Goal: Information Seeking & Learning: Learn about a topic

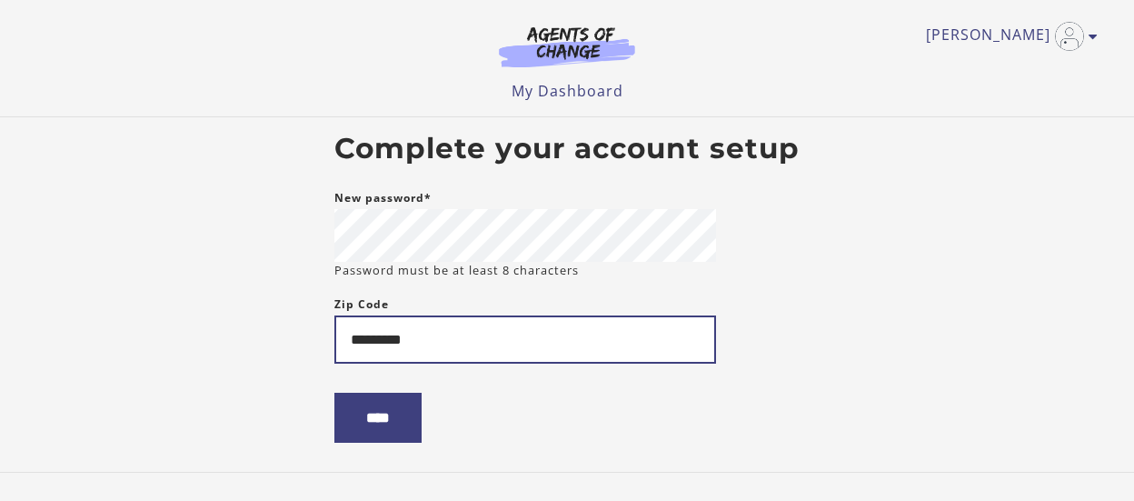
drag, startPoint x: 148, startPoint y: 332, endPoint x: 0, endPoint y: 311, distance: 149.5
click at [334, 315] on input "*********" at bounding box center [525, 339] width 382 height 48
type input "*****"
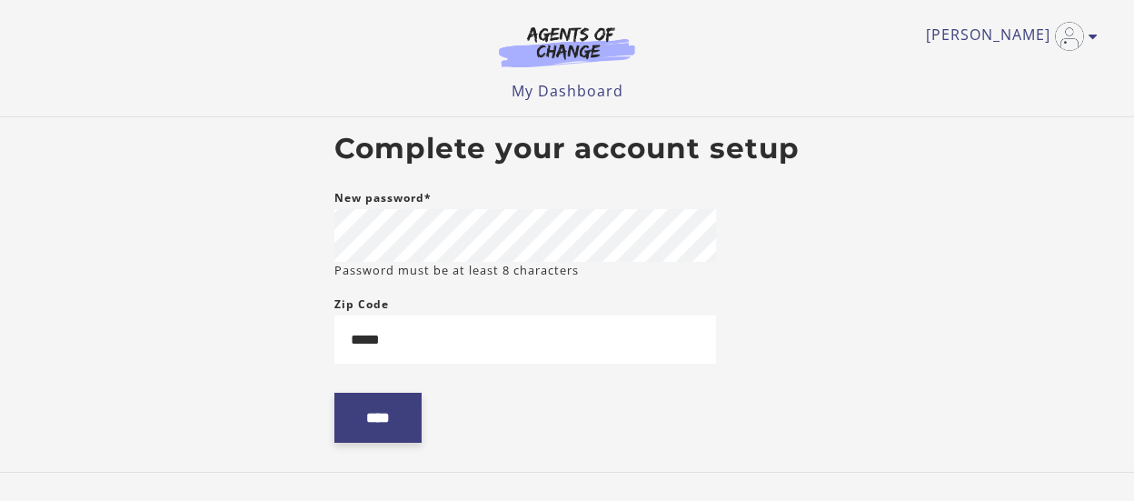
click at [397, 422] on input "****" at bounding box center [377, 417] width 87 height 50
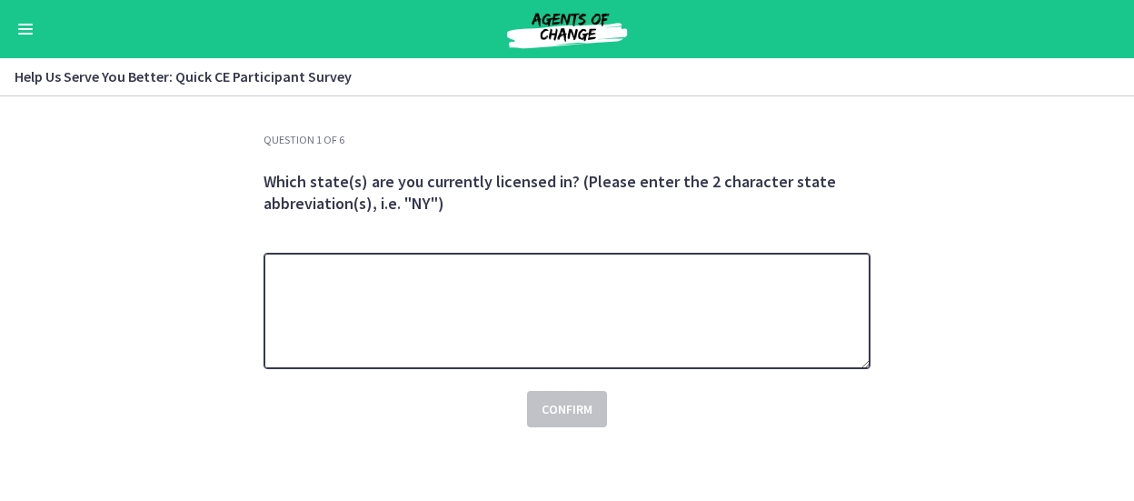
click at [409, 281] on textarea at bounding box center [566, 311] width 607 height 116
type textarea "**"
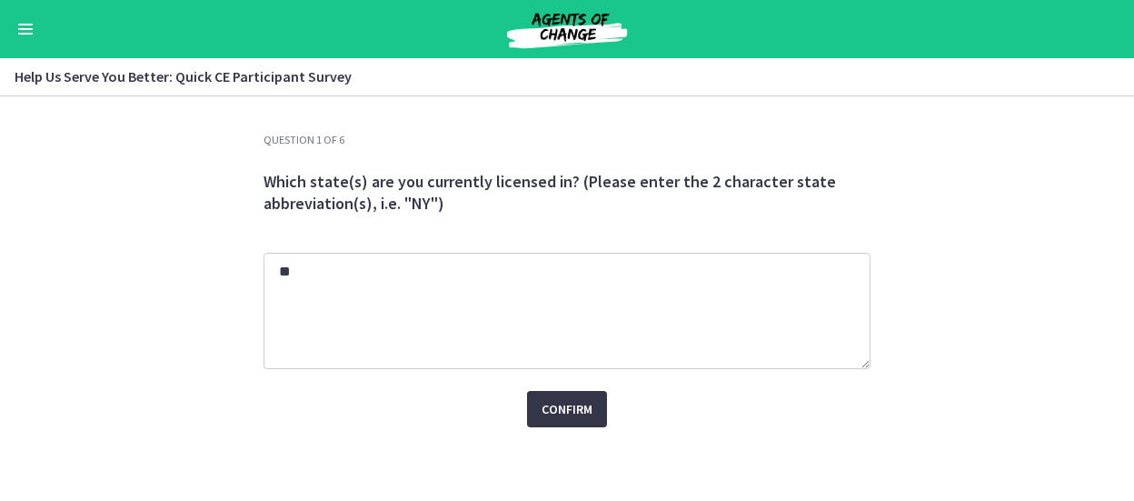
click at [562, 427] on button "Confirm" at bounding box center [567, 409] width 80 height 36
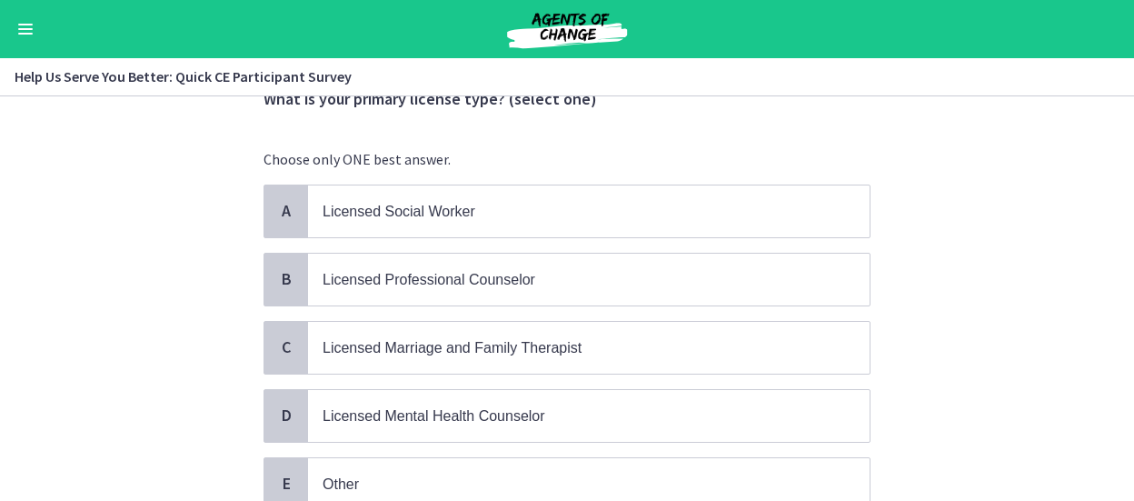
scroll to position [109, 0]
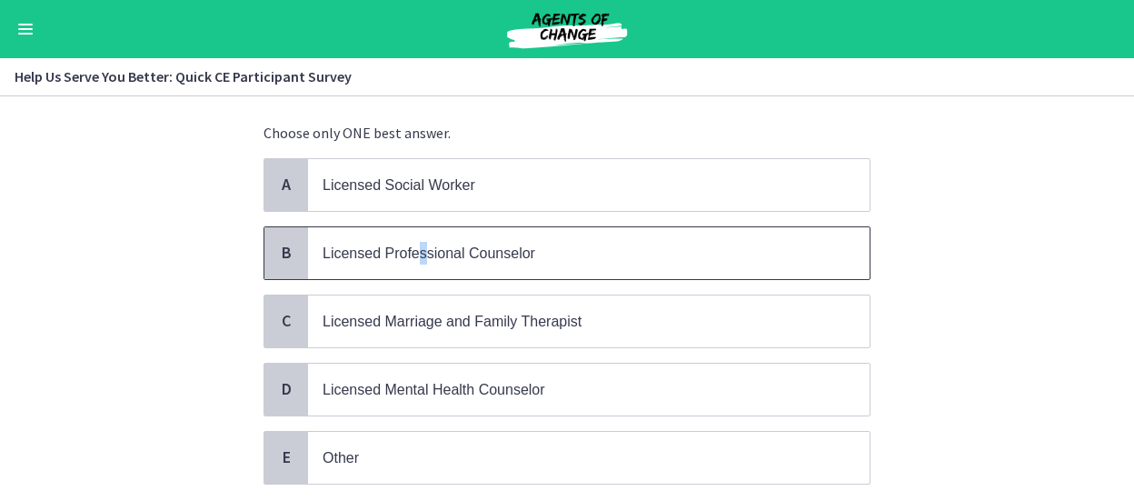
click at [423, 253] on span "Licensed Professional Counselor" at bounding box center [428, 252] width 213 height 15
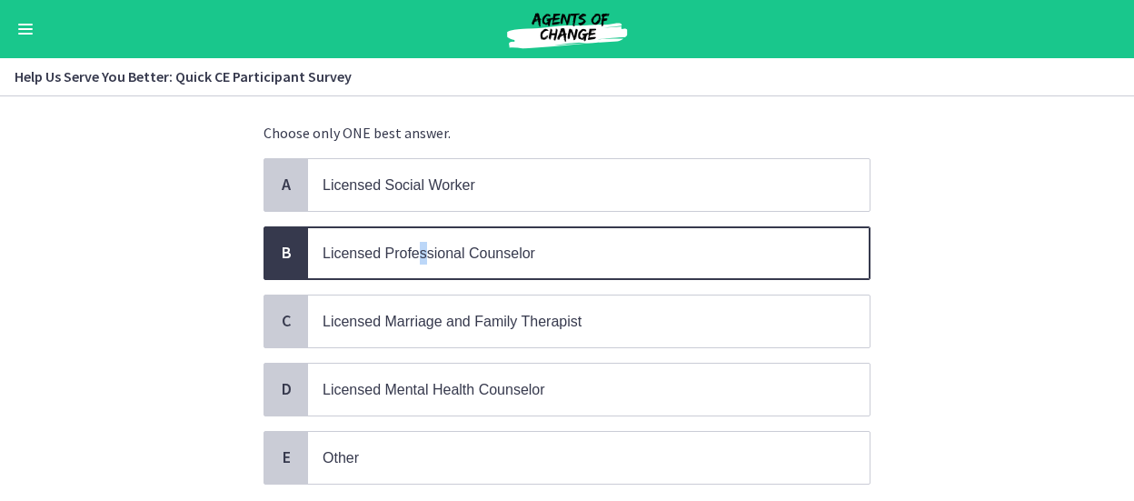
scroll to position [231, 0]
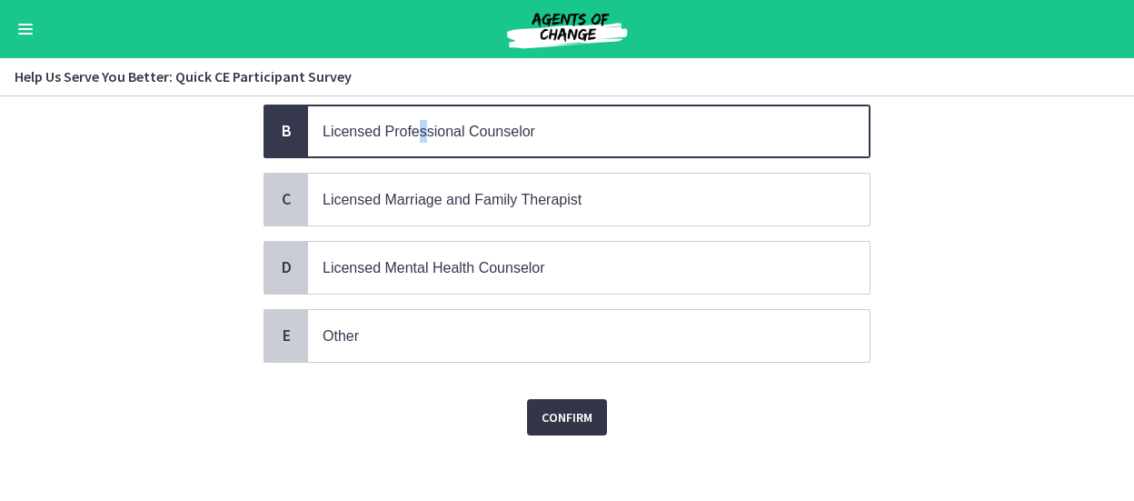
click at [568, 399] on button "Confirm" at bounding box center [567, 417] width 80 height 36
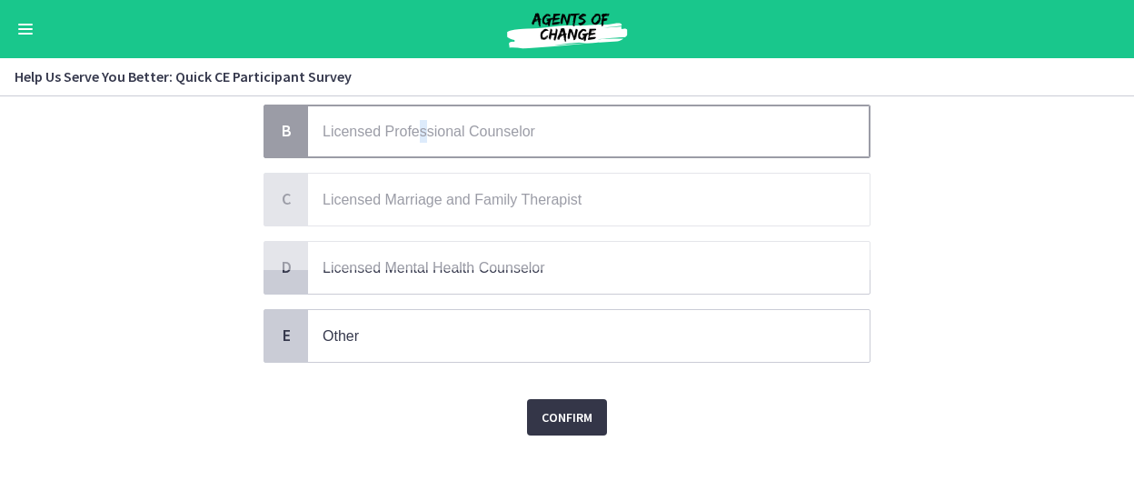
scroll to position [0, 0]
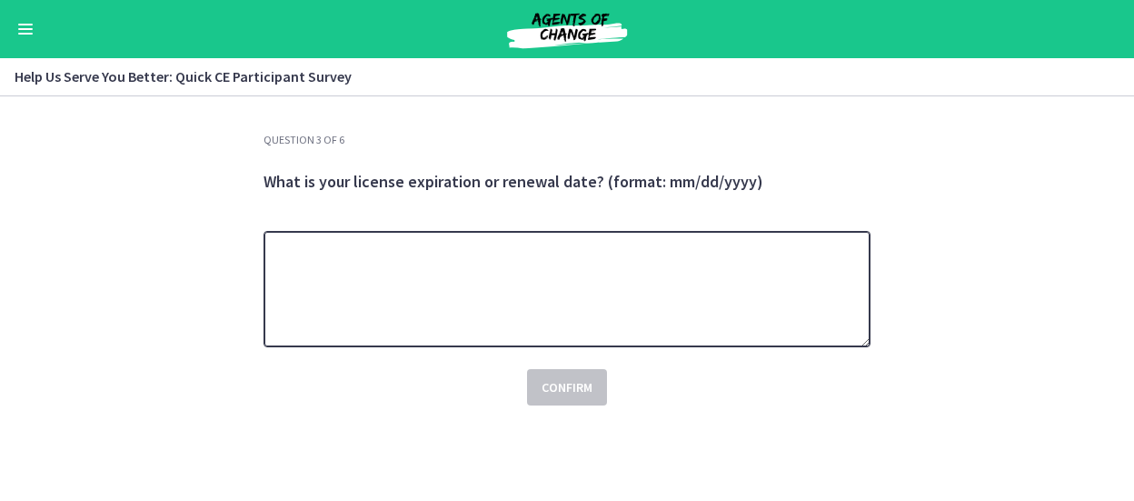
click at [380, 263] on textarea at bounding box center [566, 289] width 607 height 116
type textarea "**********"
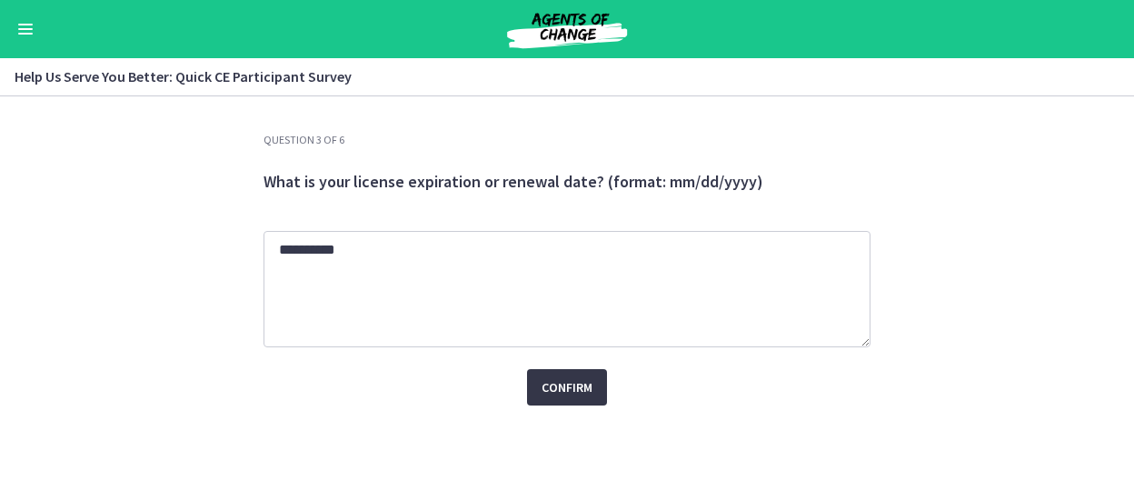
click at [563, 382] on span "Confirm" at bounding box center [566, 387] width 51 height 22
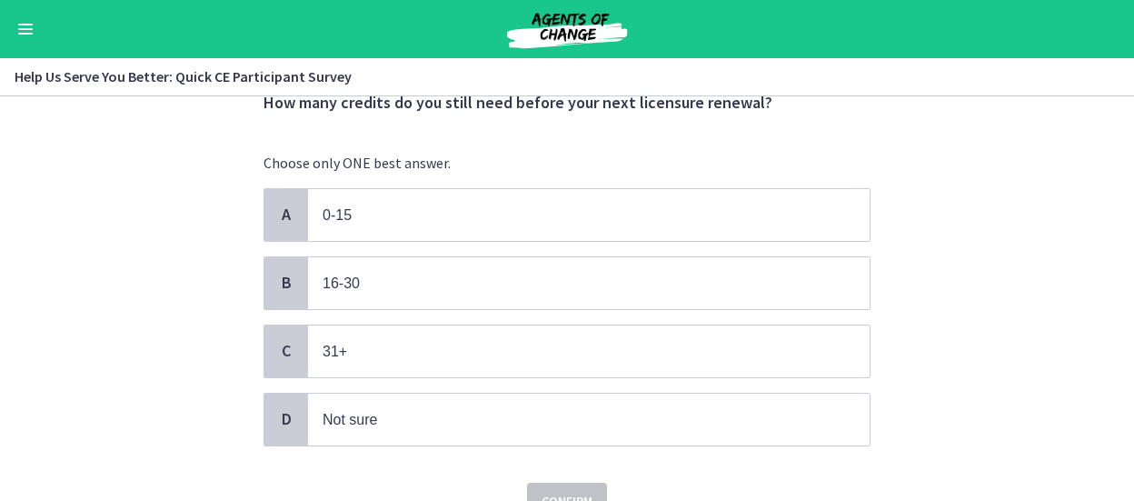
scroll to position [109, 0]
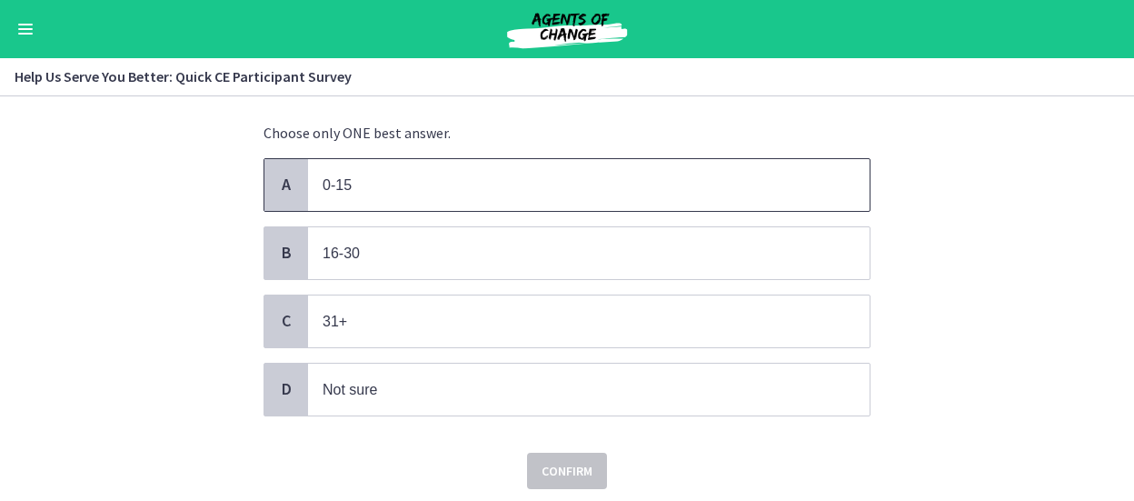
click at [401, 180] on p "0-15" at bounding box center [570, 185] width 496 height 23
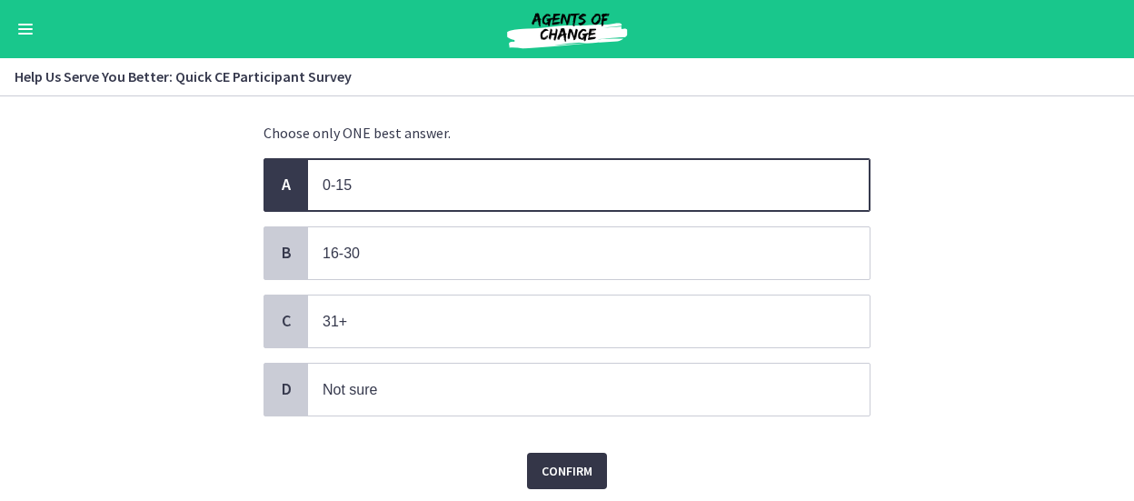
click at [555, 474] on span "Confirm" at bounding box center [566, 471] width 51 height 22
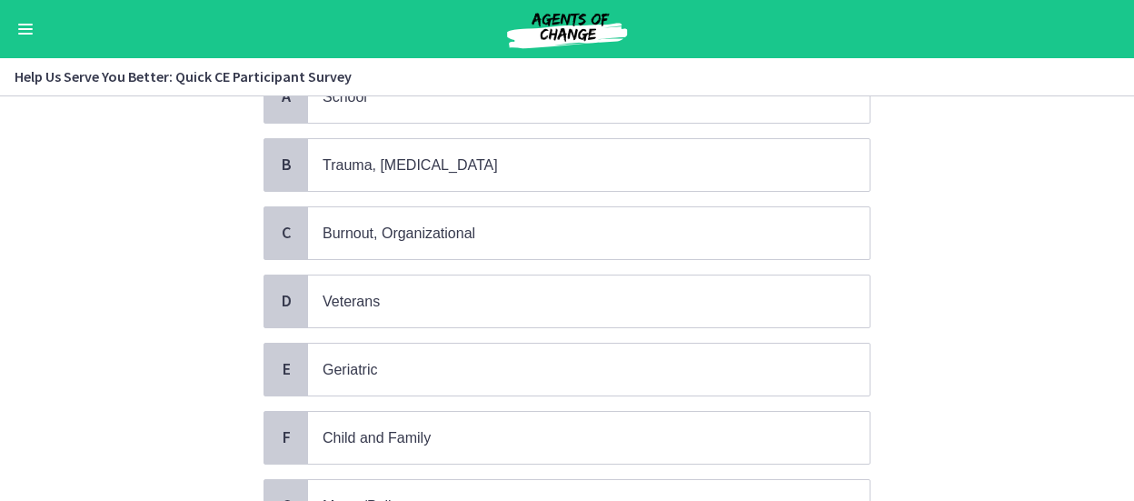
scroll to position [219, 0]
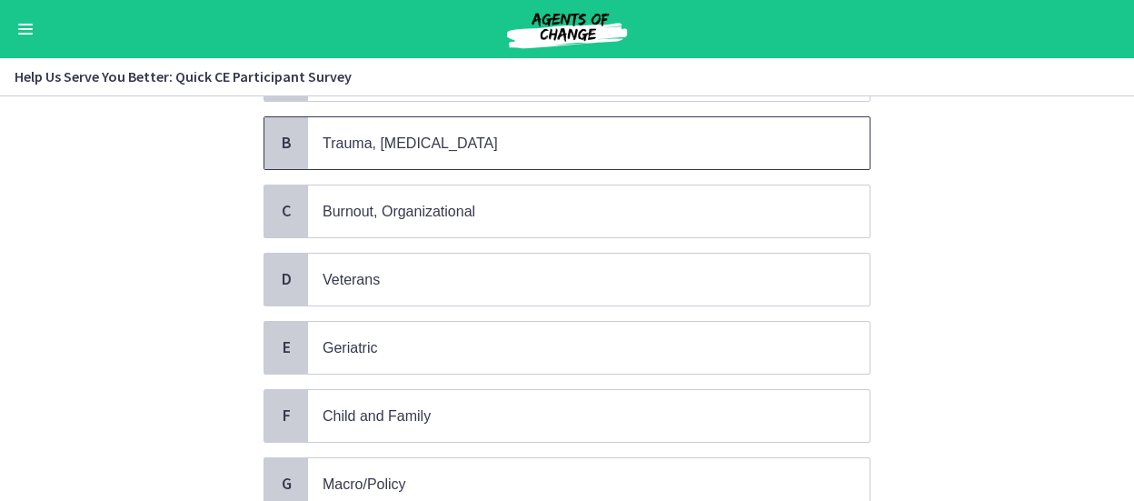
click at [401, 152] on span "Trauma, [MEDICAL_DATA]" at bounding box center [588, 143] width 561 height 52
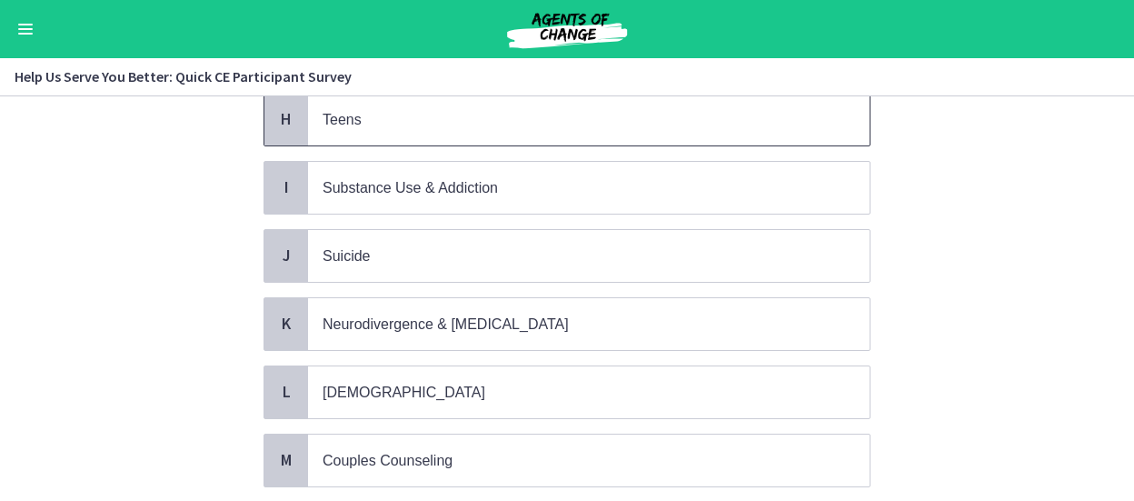
scroll to position [659, 0]
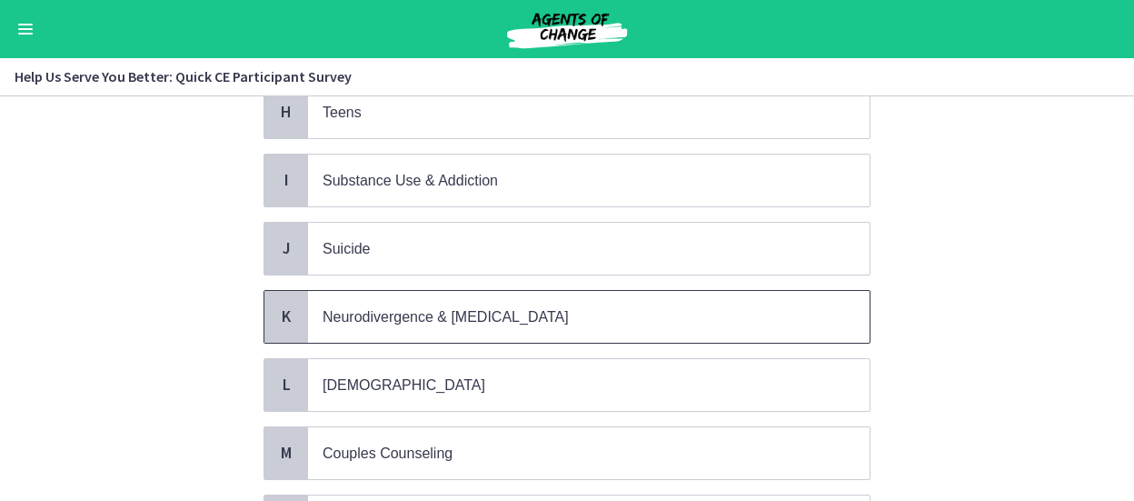
click at [411, 312] on span "Neurodivergence & [MEDICAL_DATA]" at bounding box center [588, 317] width 561 height 52
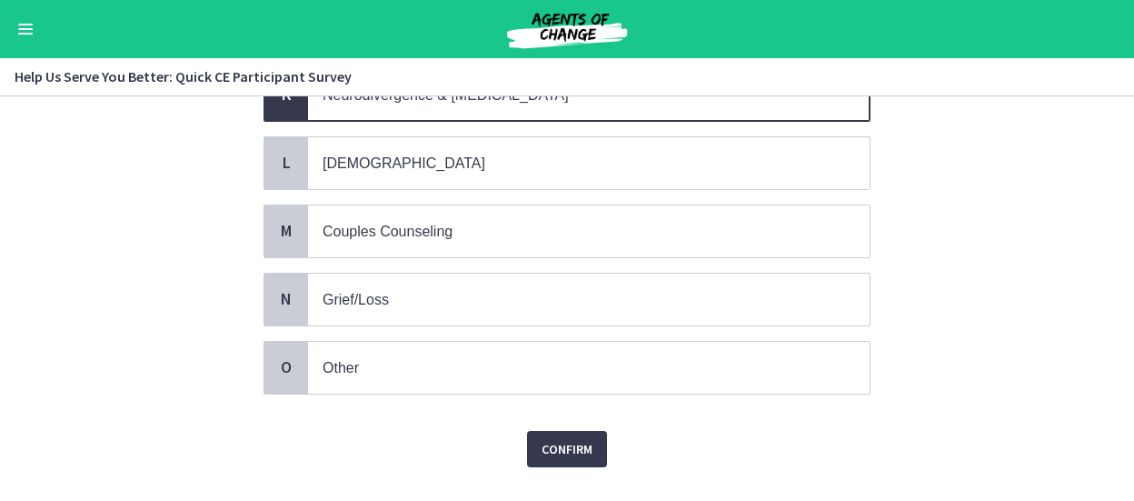
scroll to position [896, 0]
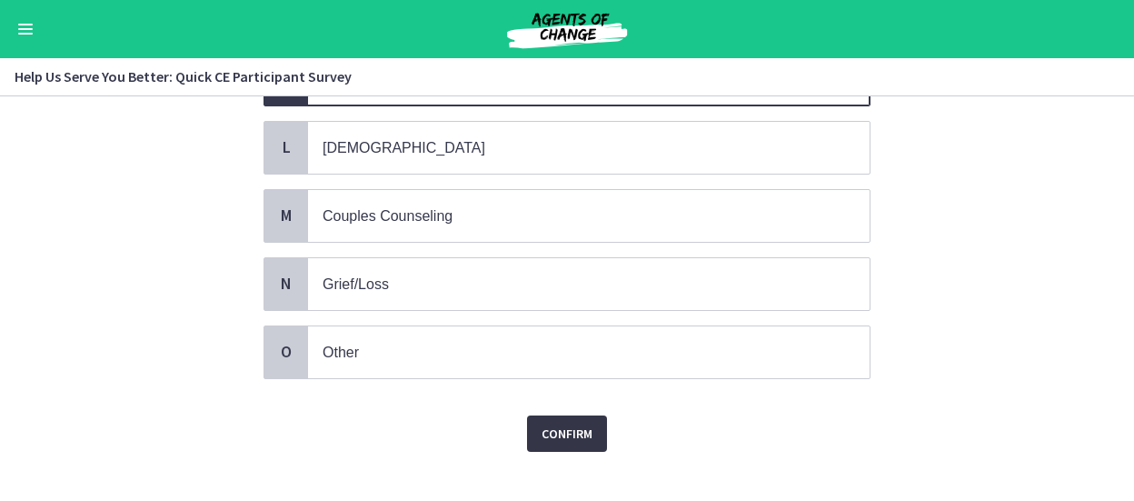
click at [565, 422] on span "Confirm" at bounding box center [566, 433] width 51 height 22
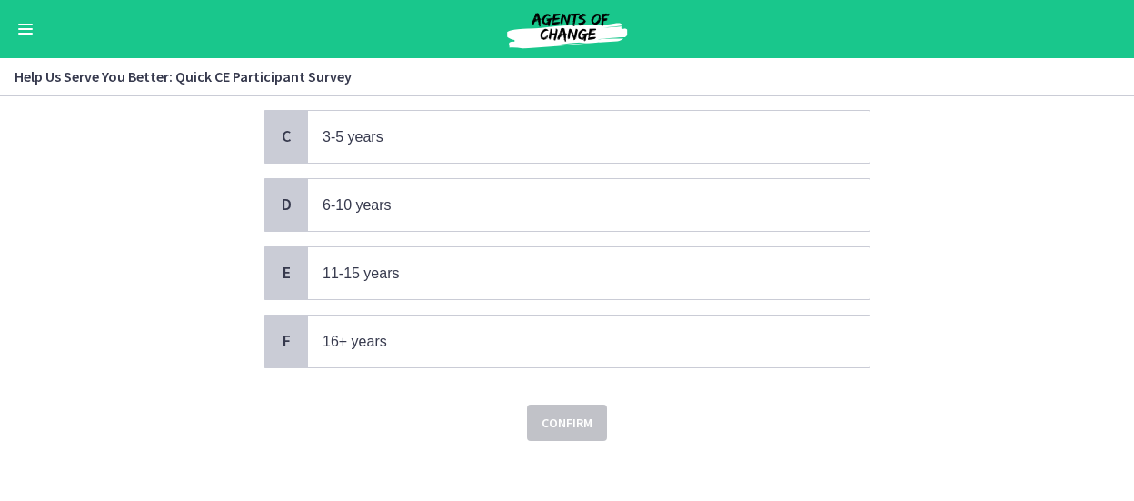
scroll to position [296, 0]
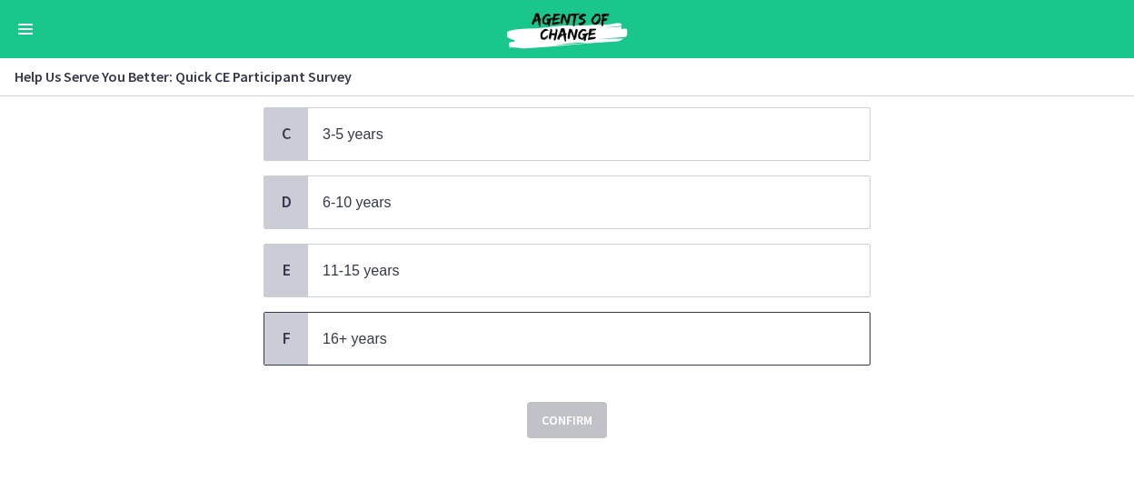
click at [456, 317] on span "16+ years" at bounding box center [588, 339] width 561 height 52
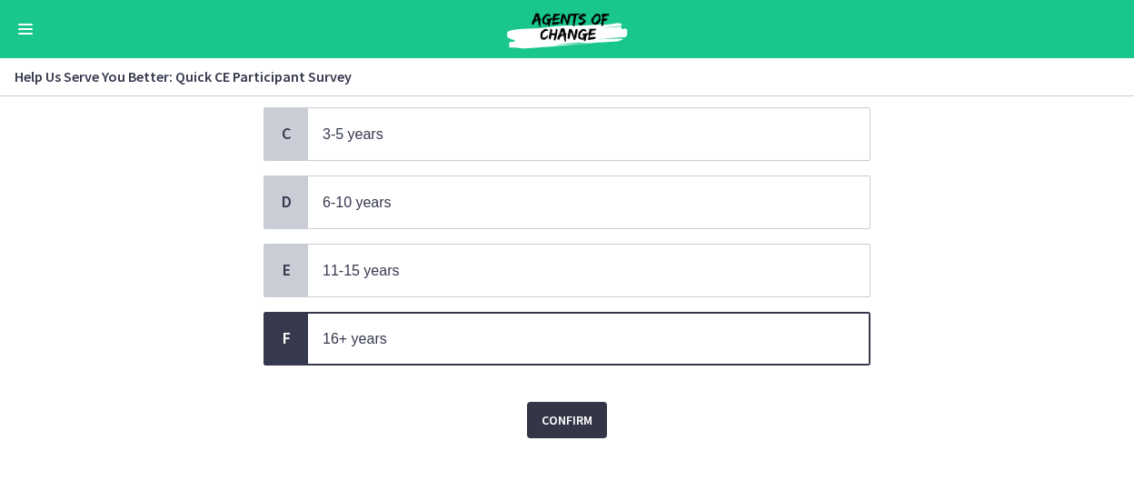
click at [561, 409] on span "Confirm" at bounding box center [566, 420] width 51 height 22
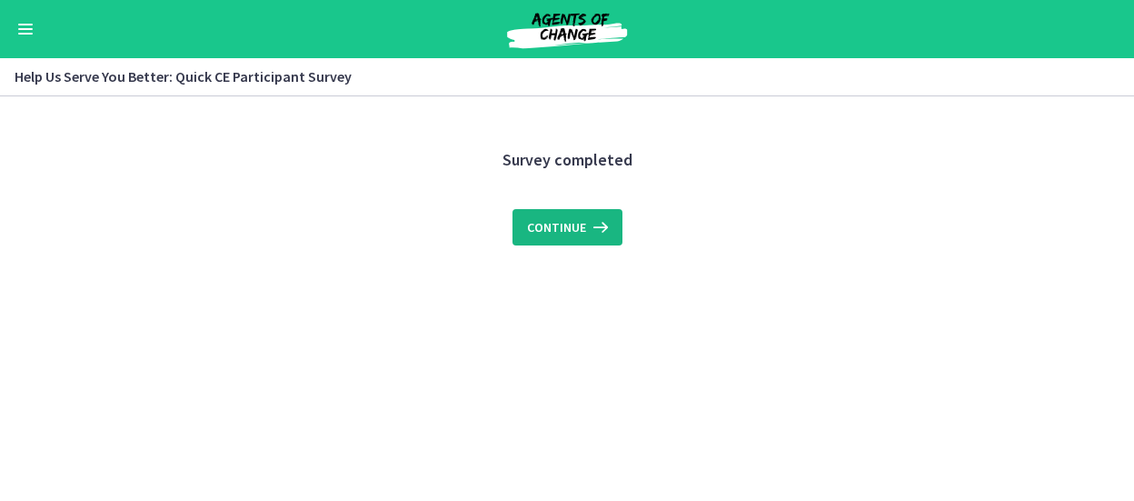
click at [539, 219] on span "Continue" at bounding box center [556, 227] width 59 height 22
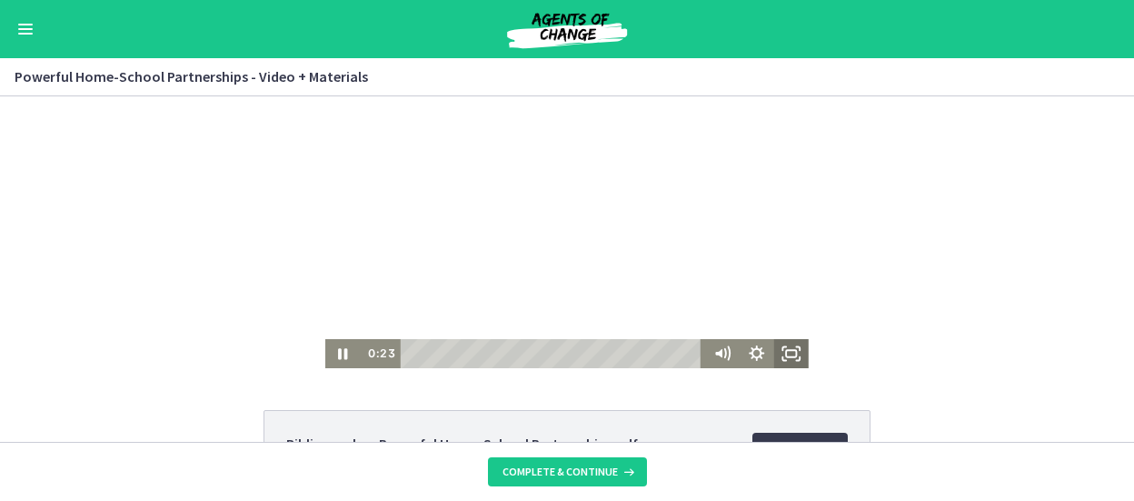
click at [796, 348] on icon "Fullscreen" at bounding box center [791, 353] width 35 height 29
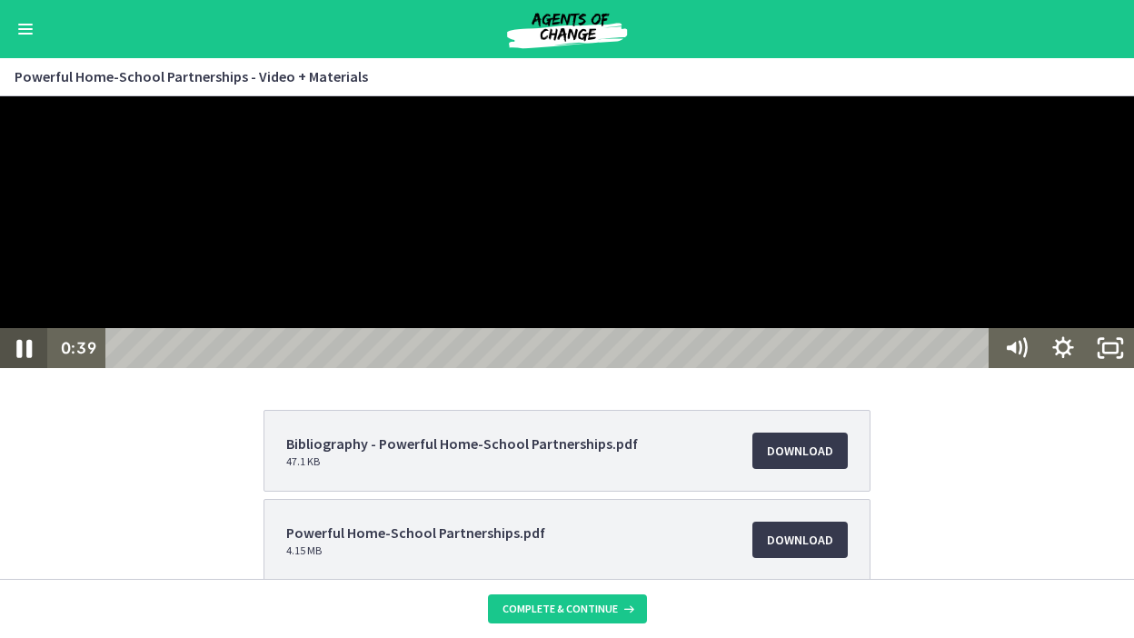
click at [15, 372] on icon "Pause" at bounding box center [23, 348] width 56 height 48
